Goal: Check status: Check status

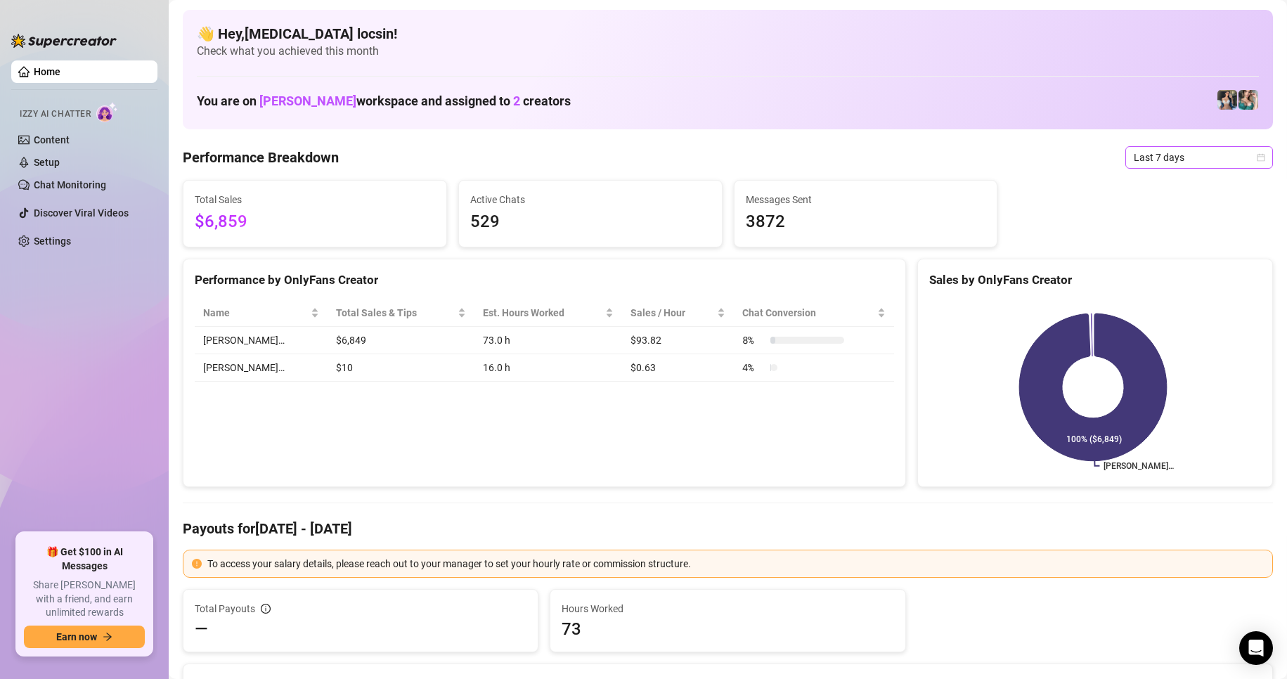
click at [1159, 160] on span "Last 7 days" at bounding box center [1199, 157] width 131 height 21
click at [1173, 276] on div "Custom date" at bounding box center [1187, 275] width 125 height 15
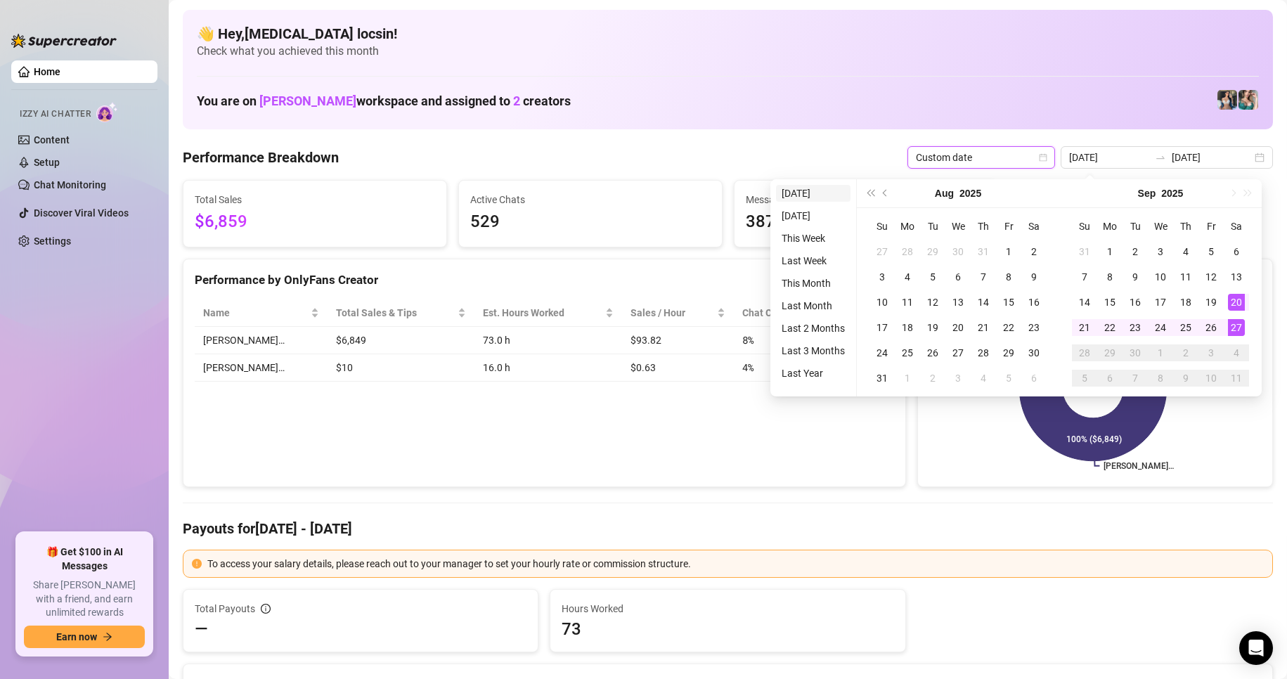
type input "[DATE]"
click at [820, 188] on li "[DATE]" at bounding box center [813, 193] width 75 height 17
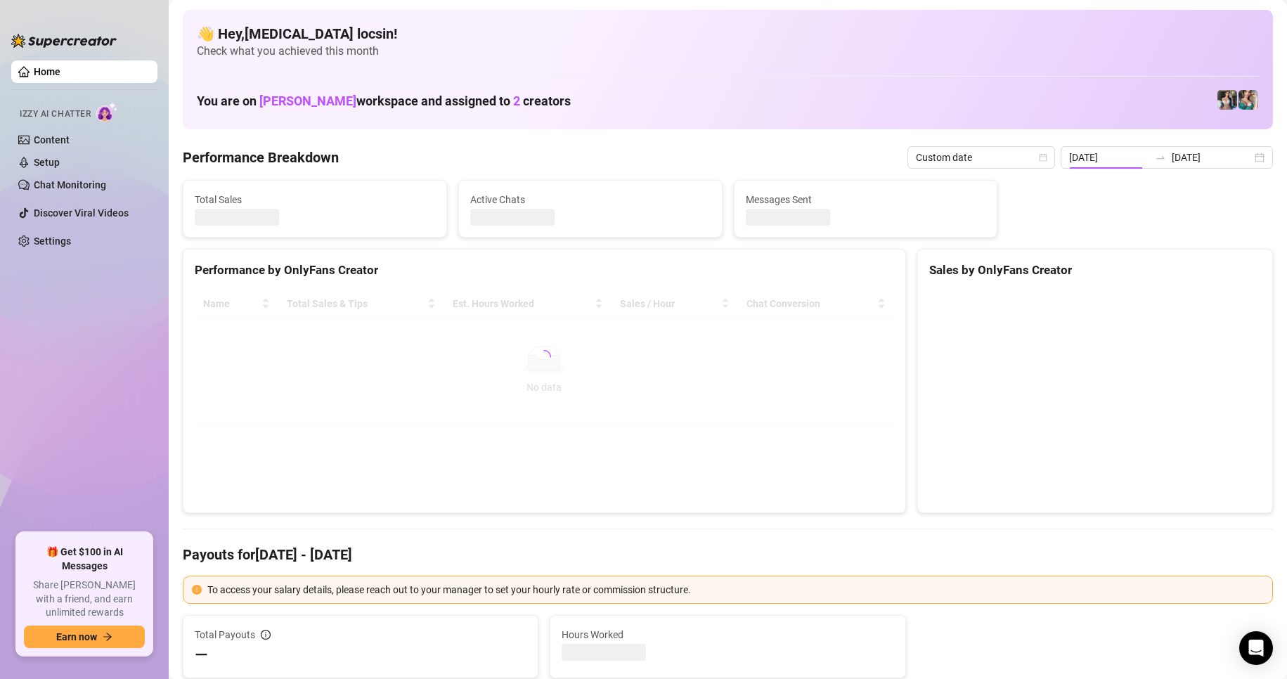
type input "[DATE]"
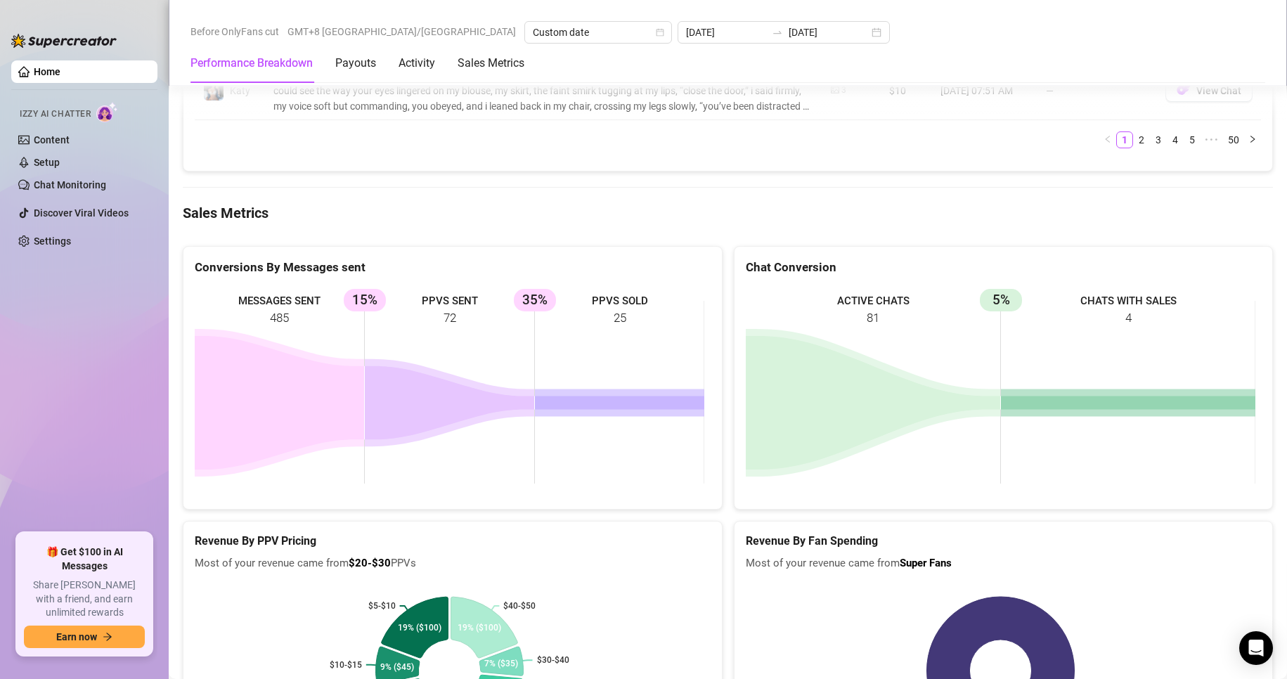
scroll to position [2162, 0]
